Goal: Task Accomplishment & Management: Complete application form

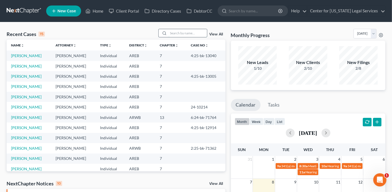
click at [173, 33] on input "search" at bounding box center [188, 33] width 38 height 8
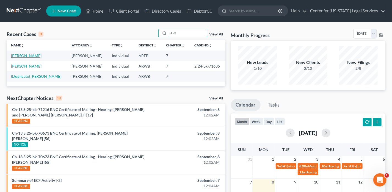
type input "duff"
click at [20, 54] on link "[PERSON_NAME]" at bounding box center [26, 55] width 31 height 5
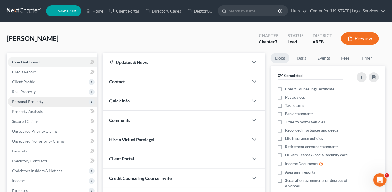
click at [30, 101] on span "Personal Property" at bounding box center [27, 101] width 31 height 5
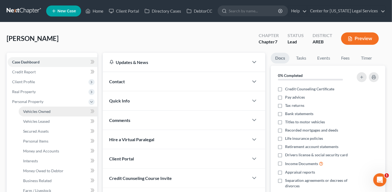
click at [42, 111] on span "Vehicles Owned" at bounding box center [36, 111] width 27 height 5
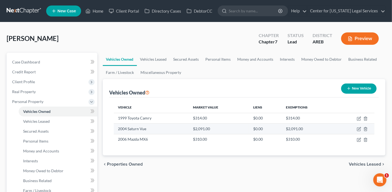
click at [357, 128] on td at bounding box center [354, 129] width 39 height 10
click at [359, 128] on icon "button" at bounding box center [359, 129] width 4 height 4
select select "0"
select select "22"
select select "4"
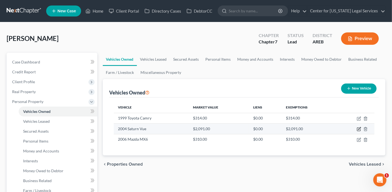
select select "0"
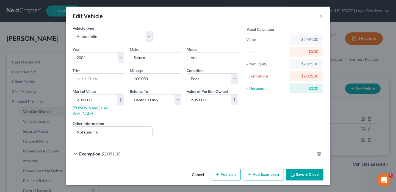
click at [76, 148] on div "Exemption $2,091.00" at bounding box center [190, 154] width 249 height 15
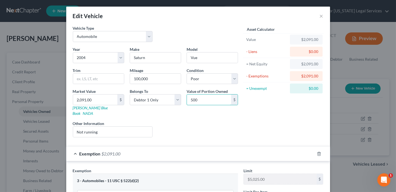
type input "500.00"
click at [380, 121] on div "Edit Vehicle × Vehicle Type Select Automobile Truck Trailer Watercraft Aircraft…" at bounding box center [198, 96] width 396 height 192
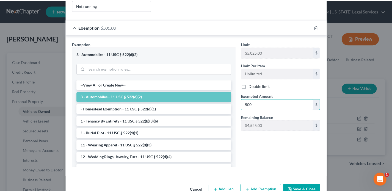
scroll to position [135, 0]
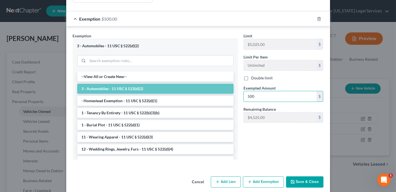
type input "500"
click at [303, 177] on button "Save & Close" at bounding box center [304, 183] width 37 height 12
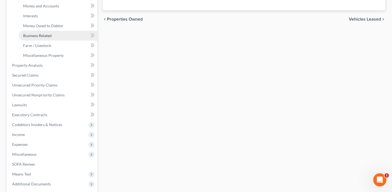
scroll to position [165, 0]
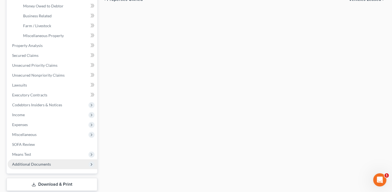
click at [31, 166] on span "Additional Documents" at bounding box center [53, 164] width 90 height 10
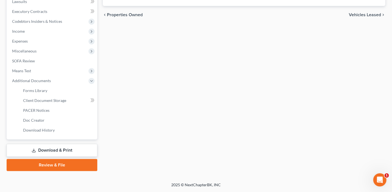
scroll to position [149, 0]
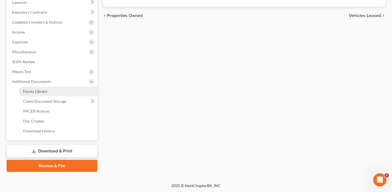
click at [62, 89] on link "Forms Library" at bounding box center [58, 92] width 79 height 10
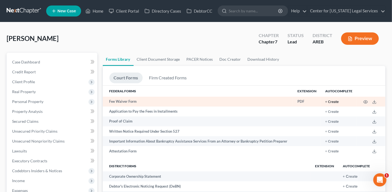
click at [334, 100] on button "+ Create" at bounding box center [331, 102] width 13 height 4
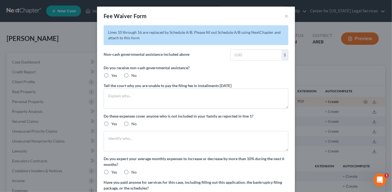
radio input "true"
type textarea "My income is below 150% of federal poverty guidelines. I am unable to work for …"
radio input "true"
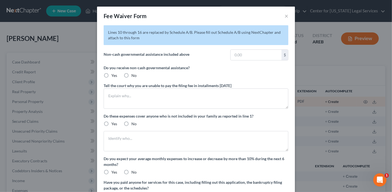
radio input "true"
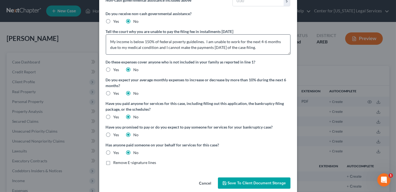
scroll to position [62, 0]
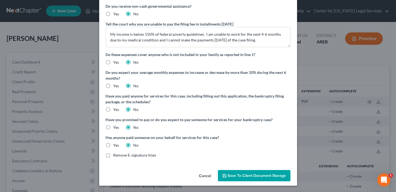
click at [243, 179] on button "Save to Client Document Storage" at bounding box center [254, 176] width 73 height 12
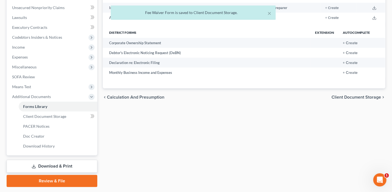
scroll to position [137, 0]
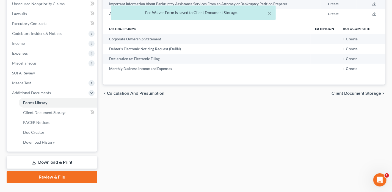
click at [61, 161] on link "Download & Print" at bounding box center [52, 162] width 91 height 13
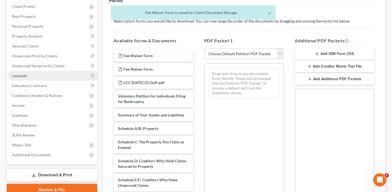
scroll to position [137, 0]
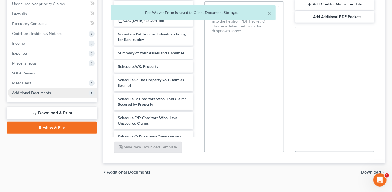
click at [47, 93] on span "Additional Documents" at bounding box center [31, 92] width 39 height 5
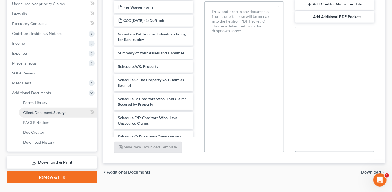
click at [42, 113] on span "Client Document Storage" at bounding box center [44, 112] width 43 height 5
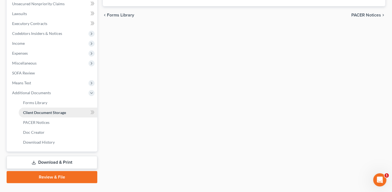
scroll to position [116, 0]
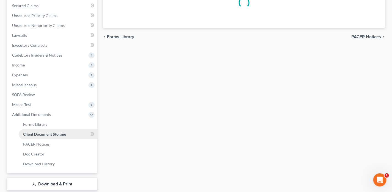
select select "0"
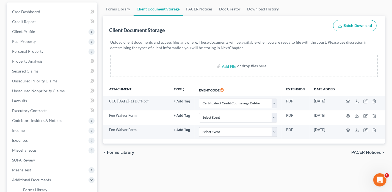
scroll to position [55, 0]
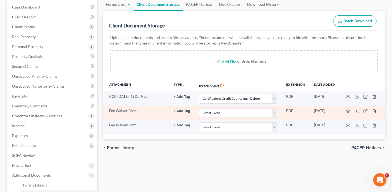
click at [373, 109] on icon "button" at bounding box center [374, 111] width 4 height 4
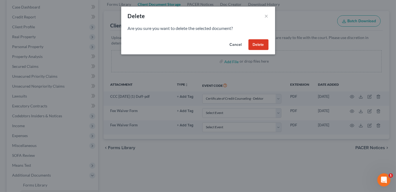
click at [266, 46] on button "Delete" at bounding box center [259, 44] width 20 height 11
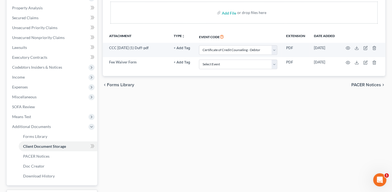
scroll to position [149, 0]
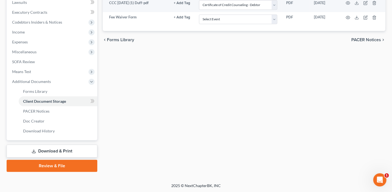
click at [48, 153] on link "Download & Print" at bounding box center [52, 151] width 91 height 13
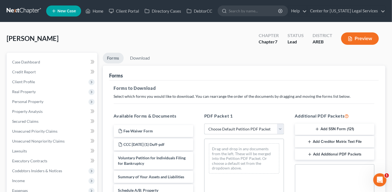
click at [232, 124] on select "Choose Default Petition PDF Packet Complete Bankruptcy Petition (all forms and …" at bounding box center [244, 129] width 80 height 11
select select "0"
click at [204, 124] on select "Choose Default Petition PDF Packet Complete Bankruptcy Petition (all forms and …" at bounding box center [244, 129] width 80 height 11
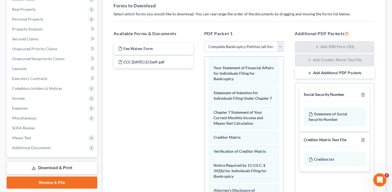
scroll to position [226, 0]
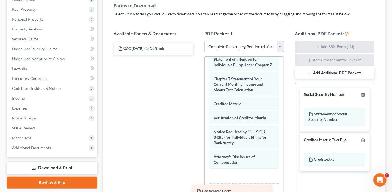
drag, startPoint x: 158, startPoint y: 50, endPoint x: 239, endPoint y: 182, distance: 155.0
click at [198, 55] on div "Fee Waiver Form Fee Waiver Form CCC [DATE] (1) Duff-pdf" at bounding box center [153, 49] width 89 height 12
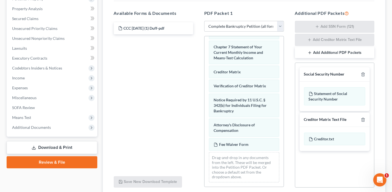
scroll to position [147, 0]
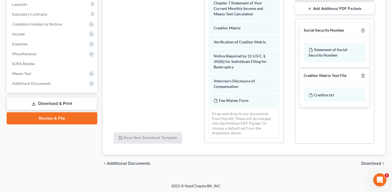
click at [368, 162] on span "Download" at bounding box center [371, 163] width 20 height 4
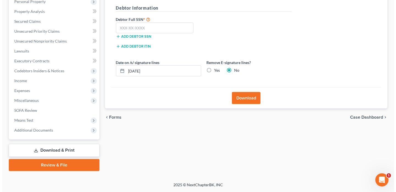
scroll to position [99, 0]
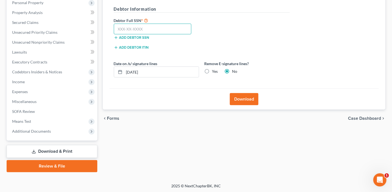
click at [119, 30] on input "text" at bounding box center [153, 29] width 78 height 11
type input "431-69-7719"
click at [233, 97] on button "Download" at bounding box center [244, 99] width 29 height 12
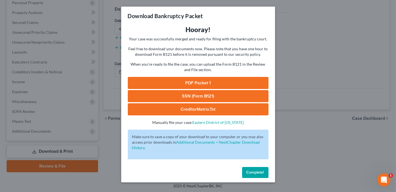
click at [197, 95] on link "SSN (Form B121)" at bounding box center [198, 96] width 141 height 12
click at [204, 84] on link "PDF Packet 1" at bounding box center [198, 83] width 141 height 12
